Goal: Submit feedback/report problem: Submit feedback/report problem

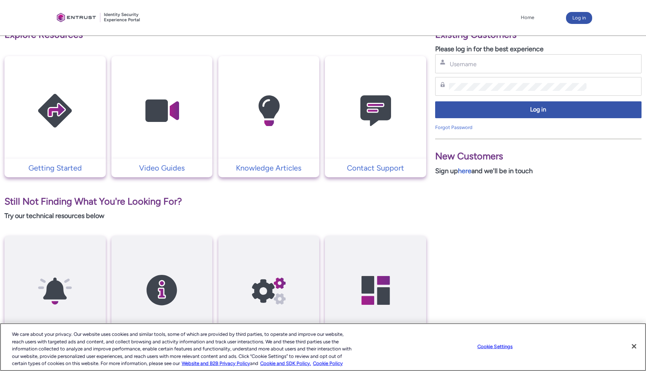
scroll to position [115, 0]
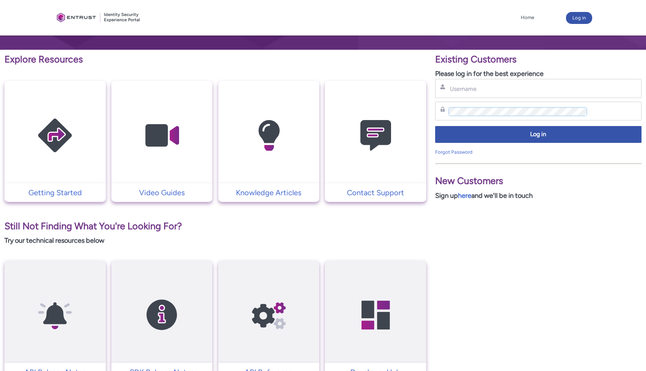
type input "[EMAIL_ADDRESS][DOMAIN_NAME]"
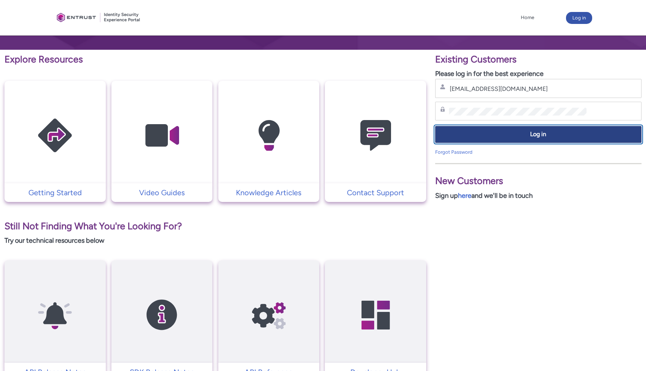
click at [541, 129] on button "Log in" at bounding box center [538, 134] width 206 height 17
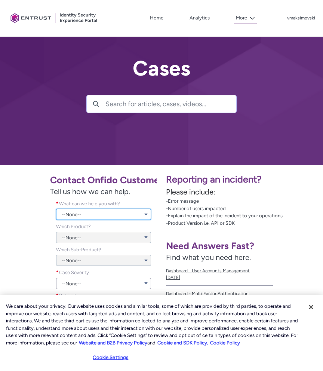
click at [83, 218] on link "--None--" at bounding box center [103, 213] width 95 height 11
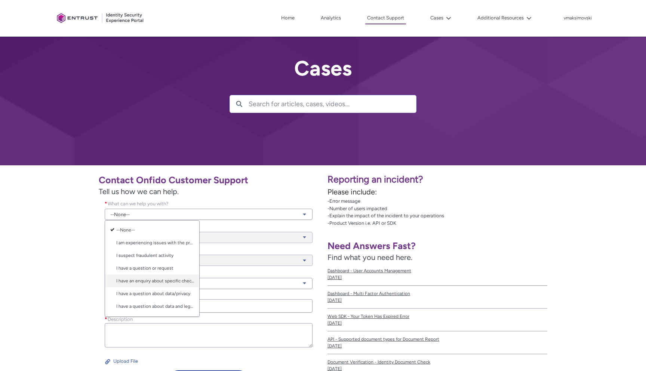
click at [172, 283] on link "I have an enquiry about specific check results" at bounding box center [152, 280] width 94 height 13
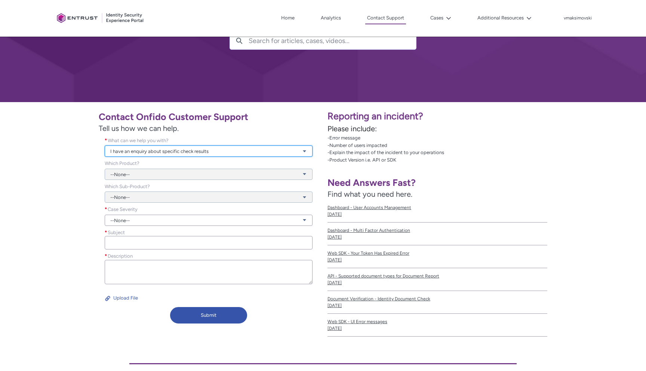
scroll to position [100, 0]
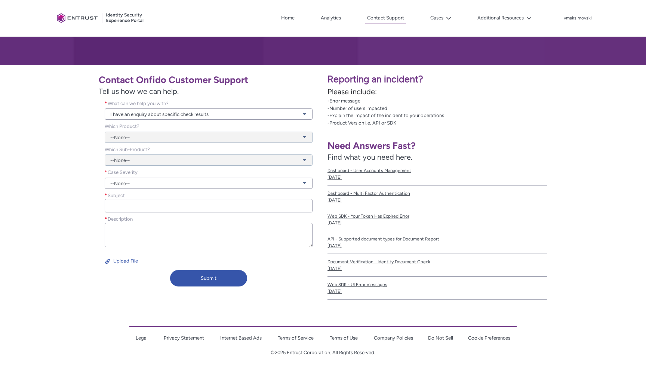
click at [151, 189] on div "Case Severity * --None--" at bounding box center [209, 179] width 220 height 23
click at [151, 187] on link "--None--" at bounding box center [209, 182] width 208 height 11
click at [151, 220] on link "Urgent" at bounding box center [208, 224] width 207 height 13
click at [149, 214] on div "Subject *" at bounding box center [209, 204] width 220 height 24
click at [149, 204] on input "Subject *" at bounding box center [209, 205] width 208 height 13
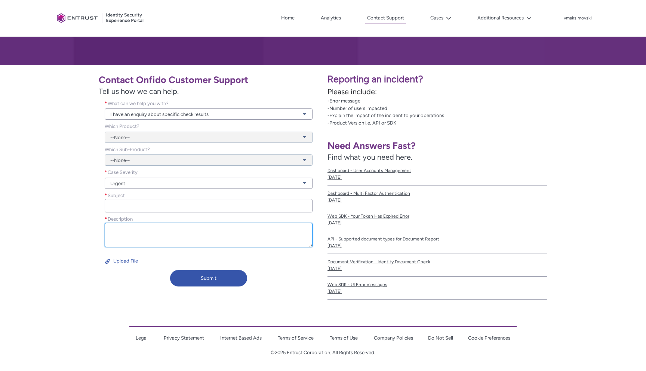
click at [137, 244] on textarea "Description *" at bounding box center [209, 235] width 208 height 24
paste textarea "Hello team, I'd like to report that this document was incorrectly classified. C…"
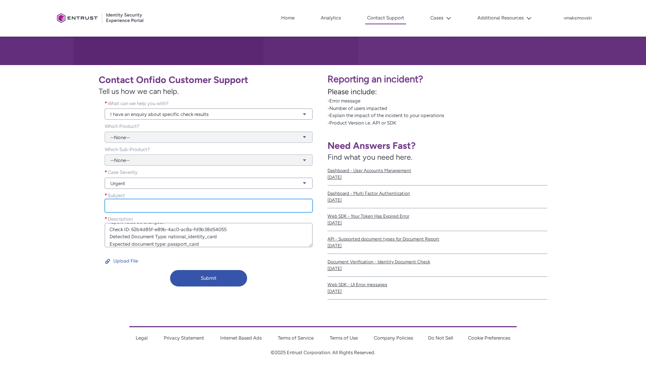
type textarea "Hello team, I'd like to report that this document was incorrectly classified. C…"
click at [137, 208] on input "Subject *" at bounding box center [209, 205] width 208 height 13
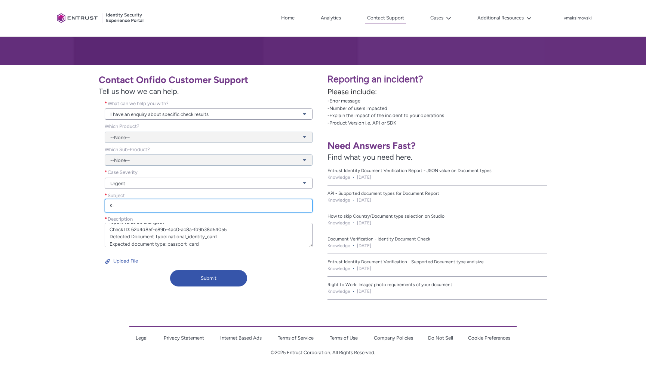
type input "K"
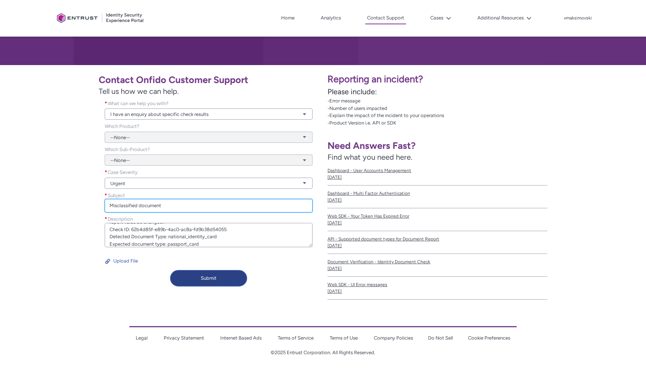
type input "Misclassified document"
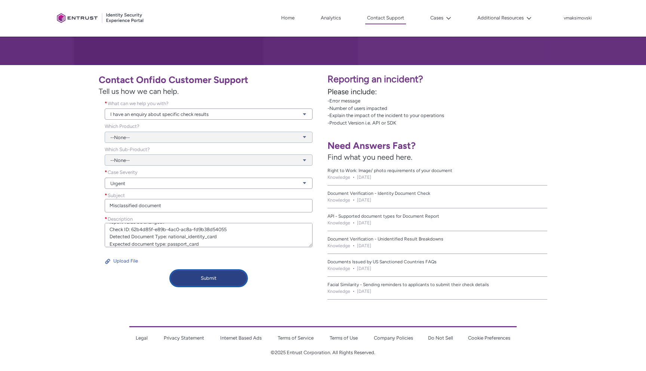
drag, startPoint x: 203, startPoint y: 272, endPoint x: 201, endPoint y: 267, distance: 6.0
click at [201, 267] on div "Contact Onfido Customer Support Tell us how we can help. What can we help you w…" at bounding box center [161, 179] width 314 height 220
click at [202, 277] on button "Submit" at bounding box center [208, 278] width 77 height 16
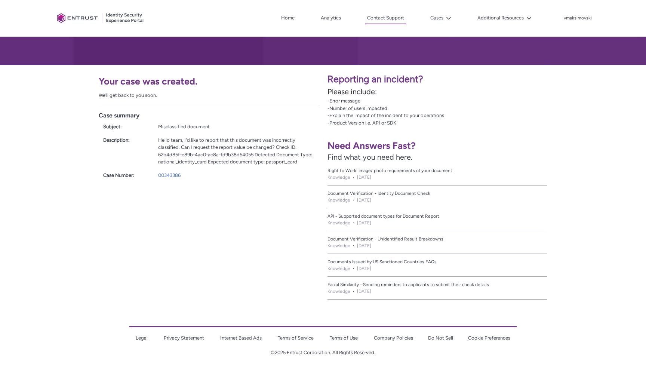
click at [170, 171] on div "00343386" at bounding box center [236, 174] width 156 height 7
click at [170, 173] on link "00343386" at bounding box center [169, 175] width 22 height 6
